Goal: Information Seeking & Learning: Check status

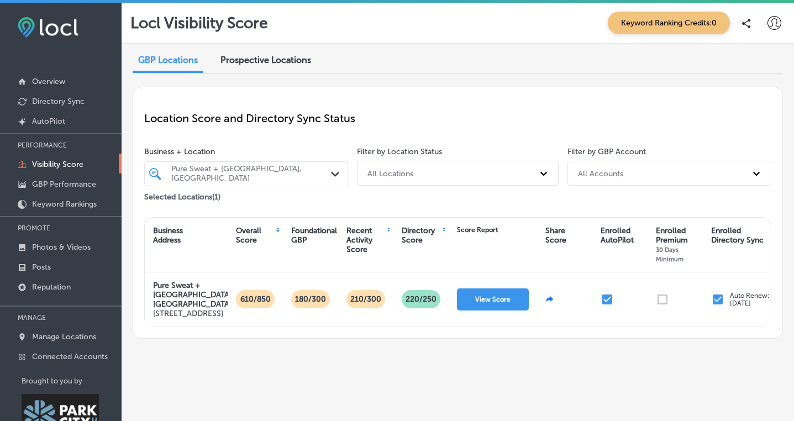
click at [57, 164] on p "Visibility Score" at bounding box center [57, 164] width 51 height 9
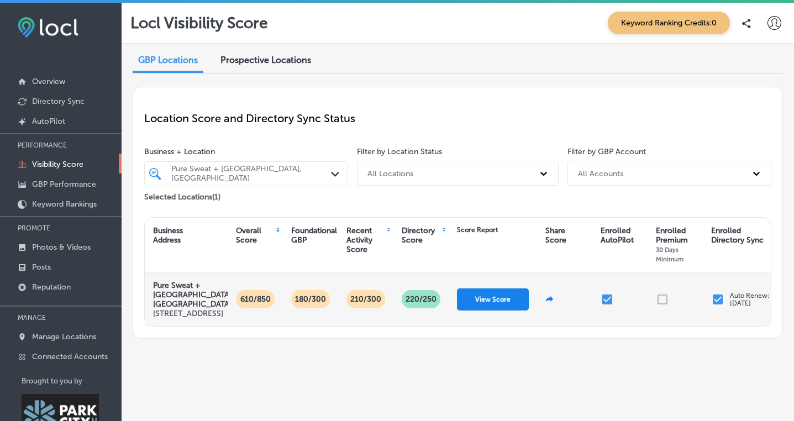
click at [492, 310] on button "View Score" at bounding box center [493, 299] width 72 height 22
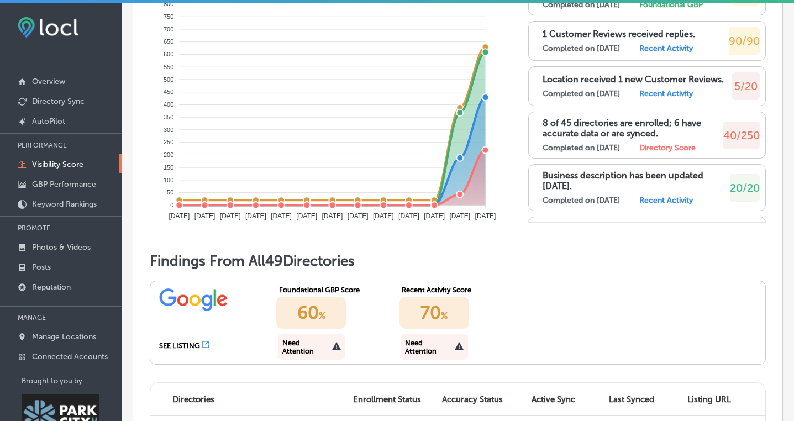
scroll to position [768, 0]
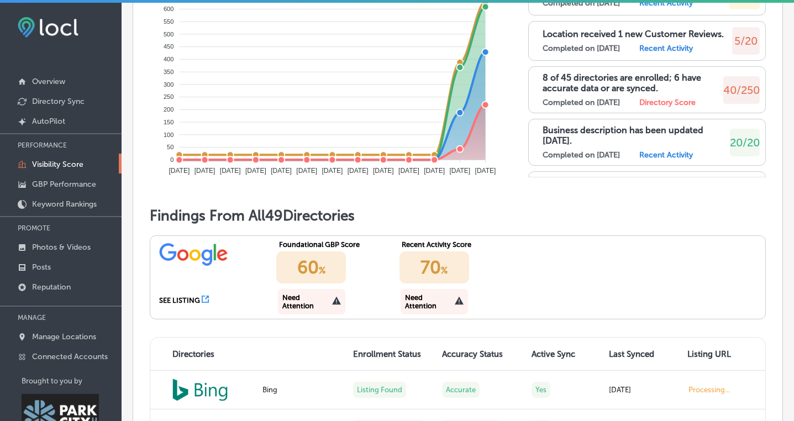
click at [202, 297] on icon at bounding box center [205, 299] width 7 height 7
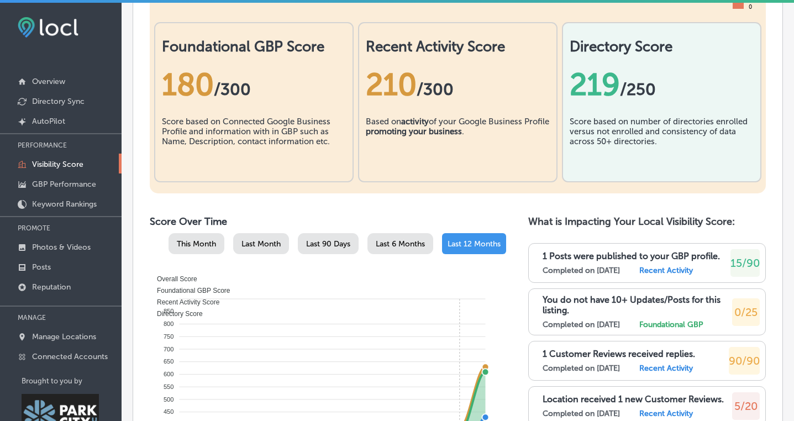
scroll to position [0, 0]
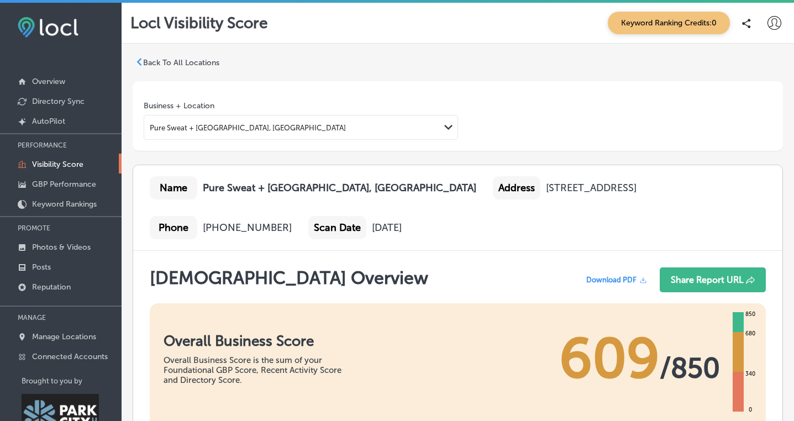
click at [776, 23] on icon at bounding box center [774, 23] width 14 height 14
click at [729, 124] on p "Log Out" at bounding box center [736, 118] width 33 height 13
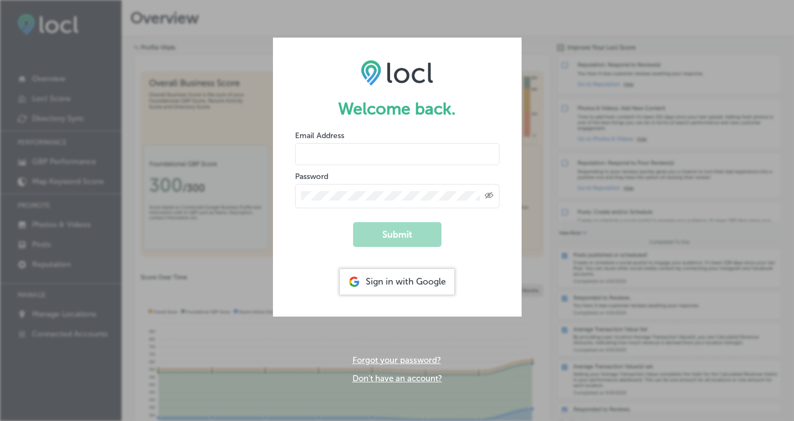
type input "stacey@puresweatstudios.com"
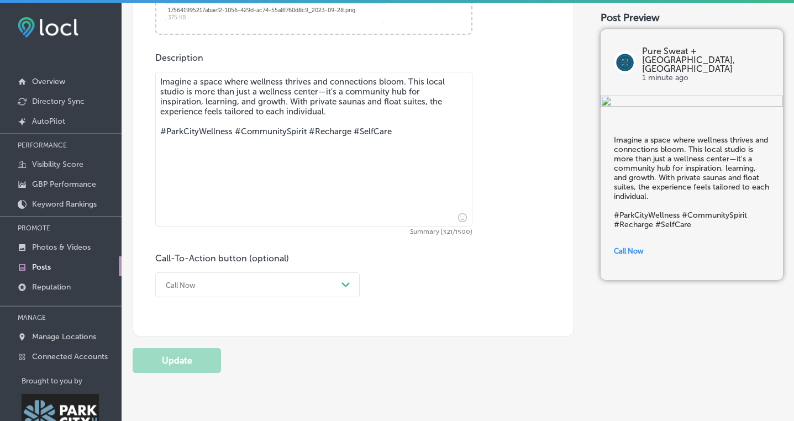
scroll to position [529, 0]
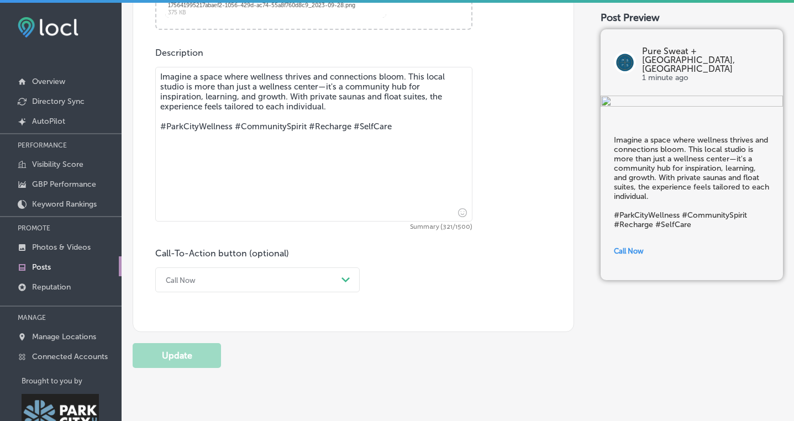
click at [351, 281] on div "Path Created with Sketch." at bounding box center [346, 280] width 18 height 18
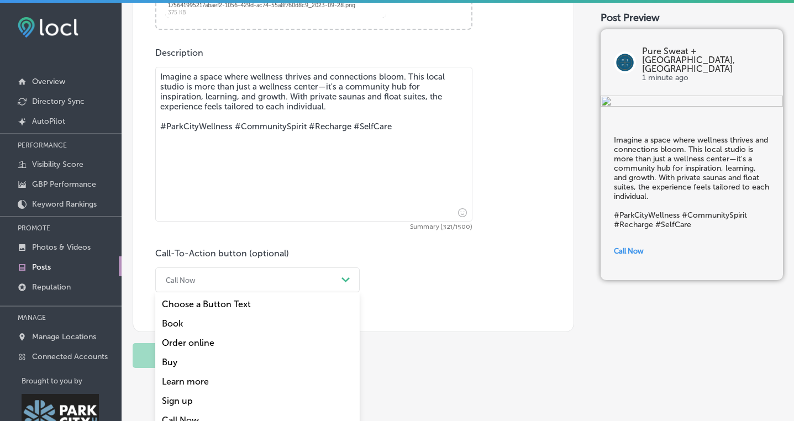
click at [366, 281] on div "Call-To-Action button (optional) option Call Now focused, 7 of 7. 7 results ava…" at bounding box center [353, 270] width 396 height 44
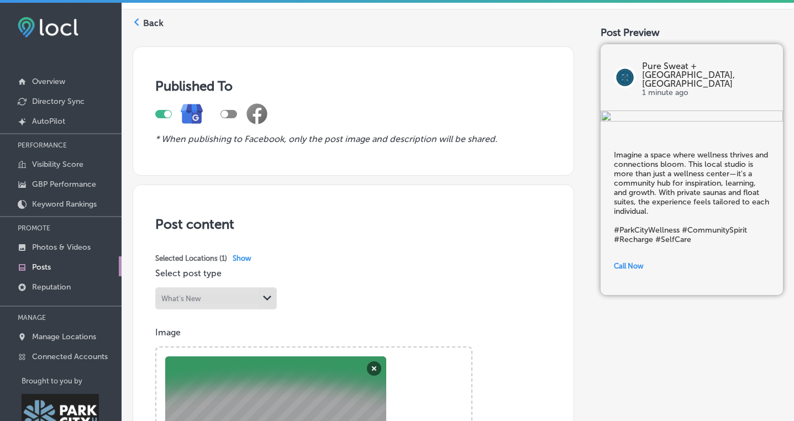
scroll to position [0, 0]
